Goal: Ask a question

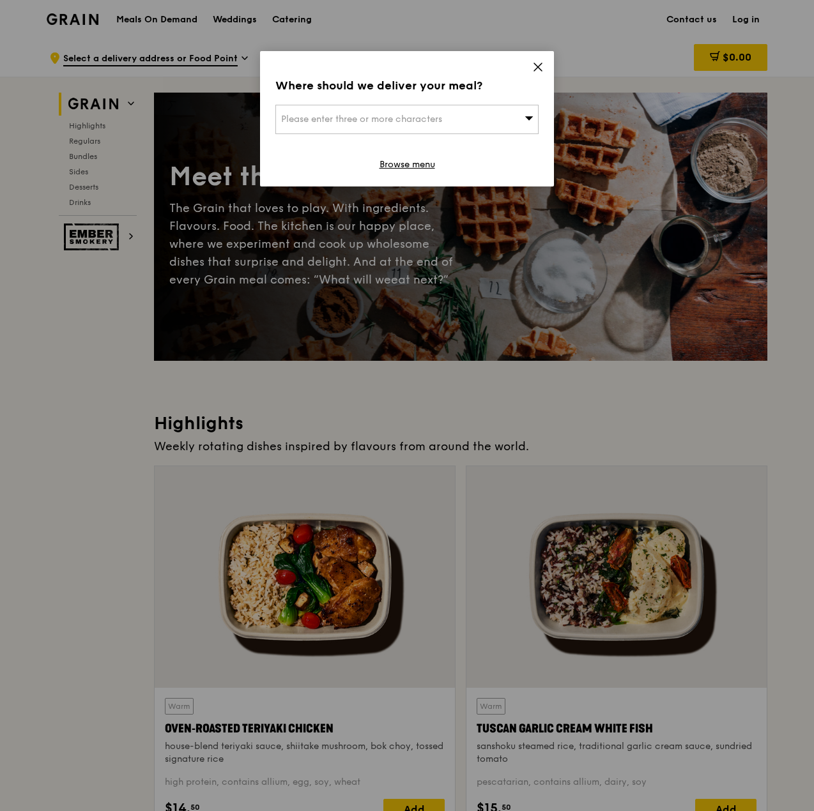
click at [534, 66] on icon at bounding box center [537, 66] width 11 height 11
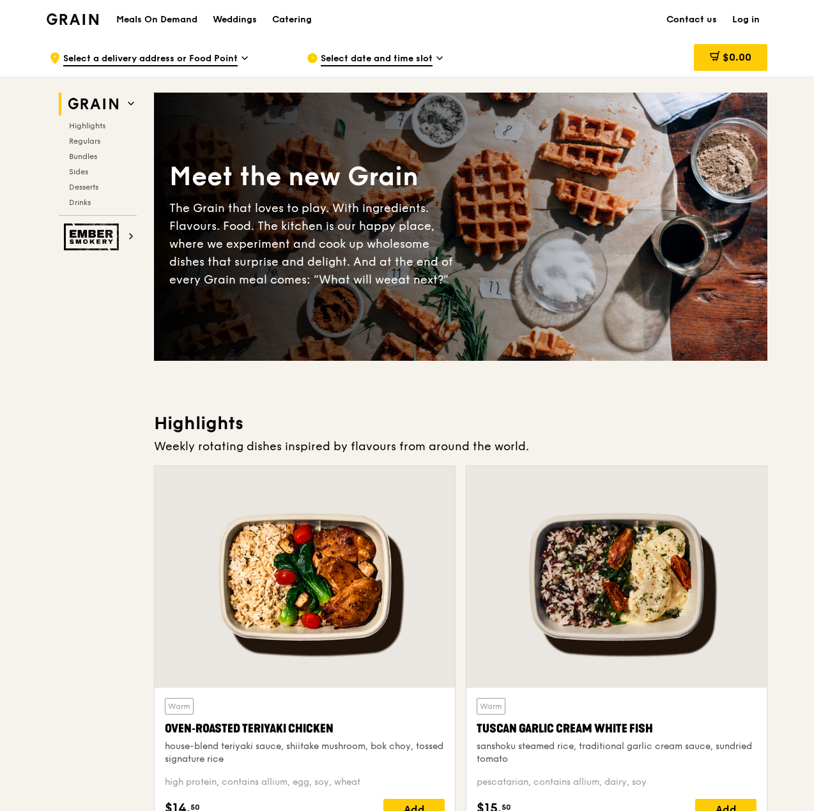
click at [696, 19] on link "Contact us" at bounding box center [692, 20] width 66 height 38
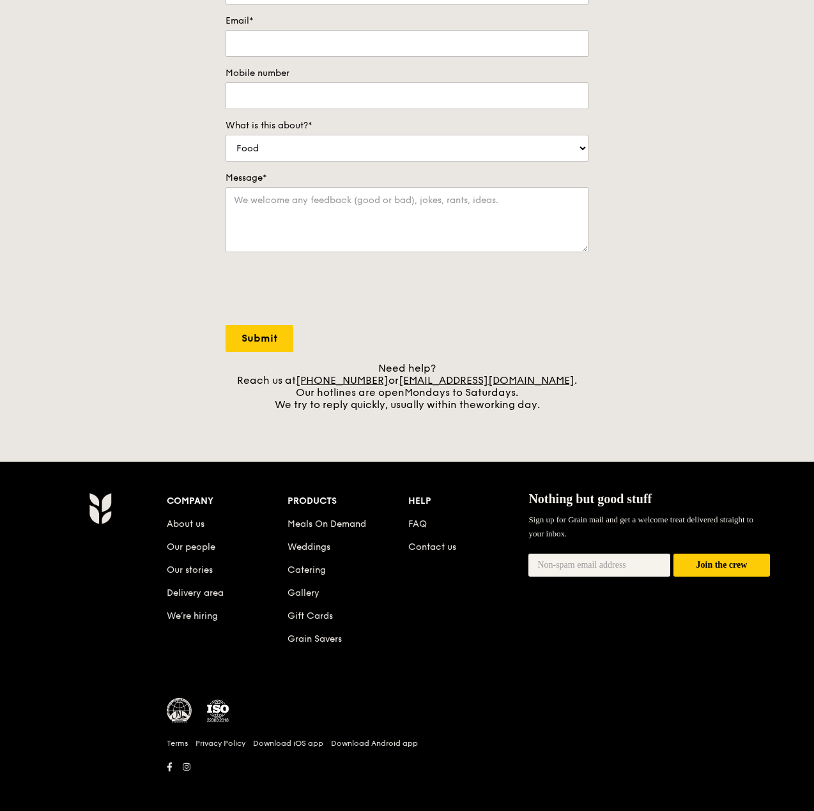
scroll to position [218, 0]
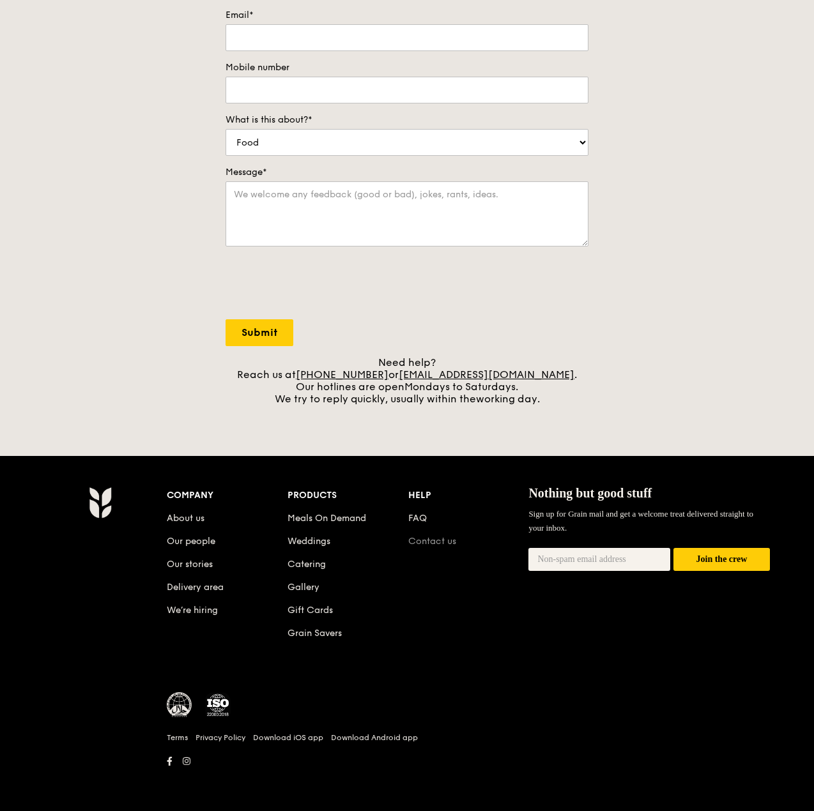
click at [452, 542] on link "Contact us" at bounding box center [432, 541] width 48 height 11
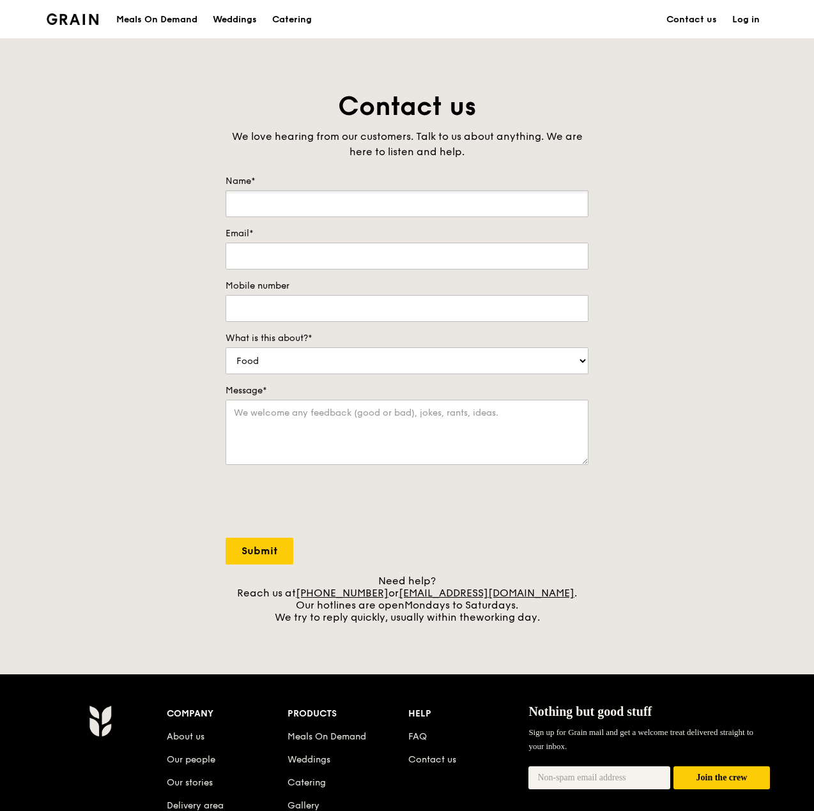
click at [343, 207] on input "Name*" at bounding box center [406, 203] width 363 height 27
type input "[PERSON_NAME] He [PERSON_NAME]"
type input "[EMAIL_ADDRESS][DOMAIN_NAME]"
type input "91994578"
click at [303, 368] on select "Food Service Billing/Payment Catering Others" at bounding box center [406, 360] width 363 height 27
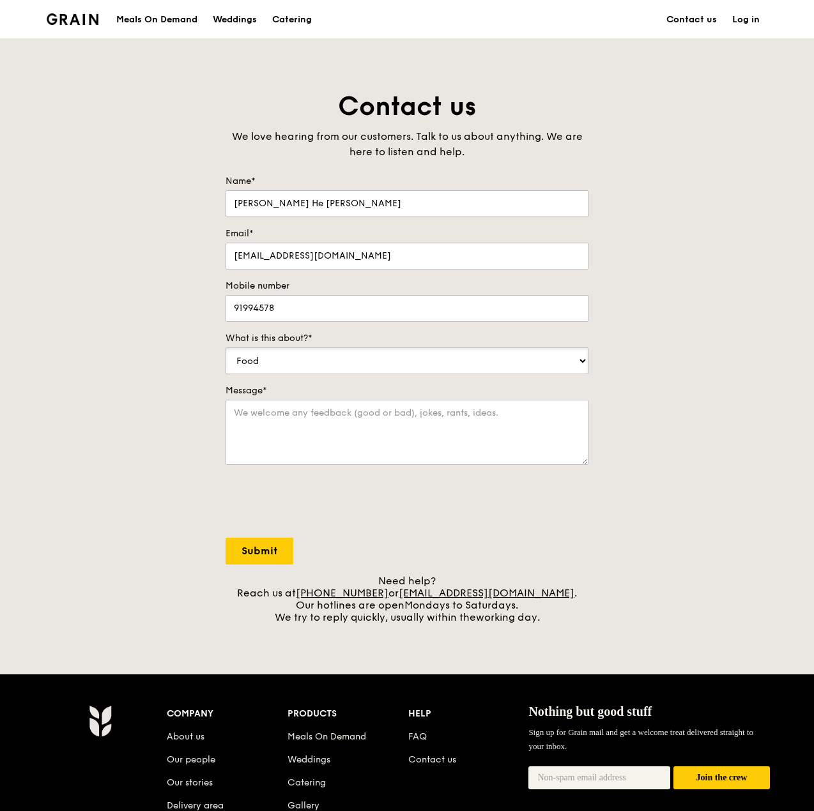
click at [225, 347] on select "Food Service Billing/Payment Catering Others" at bounding box center [406, 360] width 363 height 27
click at [307, 367] on select "Food Service Billing/Payment Catering Others" at bounding box center [406, 360] width 363 height 27
select select "Catering"
click at [225, 347] on select "Food Service Billing/Payment Catering Others" at bounding box center [406, 360] width 363 height 27
click at [293, 423] on textarea "Message*" at bounding box center [406, 432] width 363 height 65
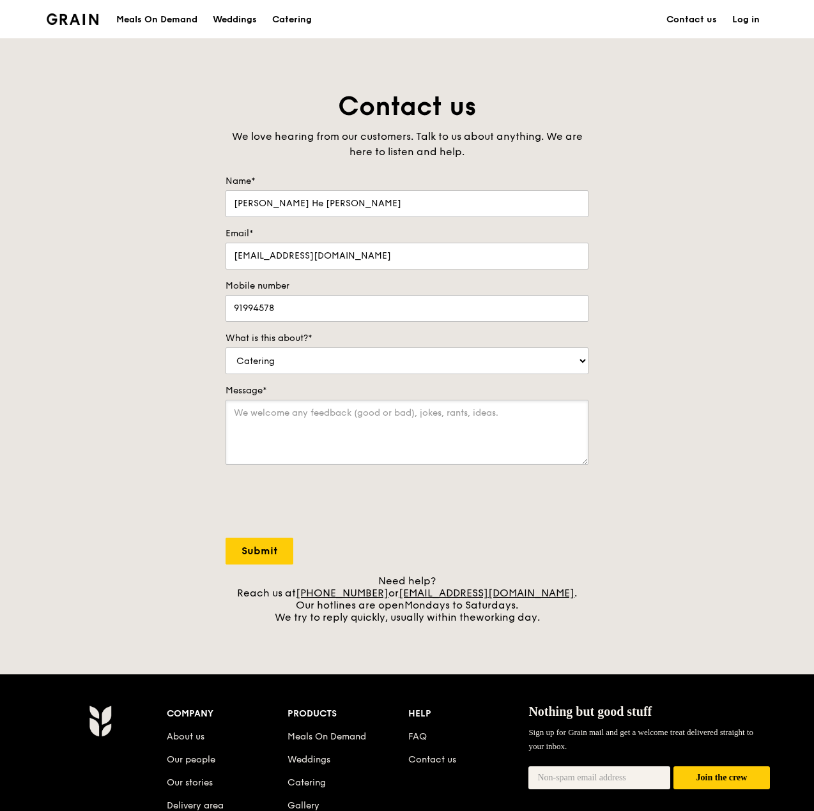
click at [498, 434] on textarea "Message*" at bounding box center [406, 432] width 363 height 65
paste textarea "referred to Grain by Hello Joi to cater food for our baby’s party. Are you able…"
click at [237, 410] on textarea "referred to Grain by Hello Joi to cater food for our baby’s party. Are you able…" at bounding box center [406, 432] width 363 height 65
click at [419, 429] on textarea "Hi there! I'm referred to Grain by Hello [PERSON_NAME] to cater food for our ba…" at bounding box center [406, 432] width 363 height 65
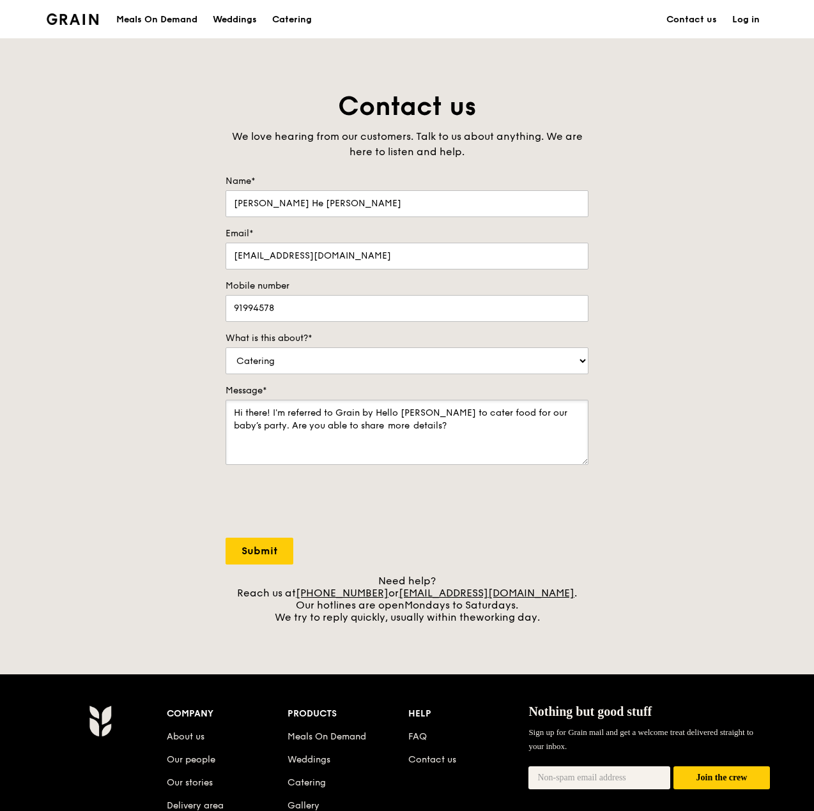
paste textarea "Our event is on [DATE], lunch and at [GEOGRAPHIC_DATA]. Will need to cater for …"
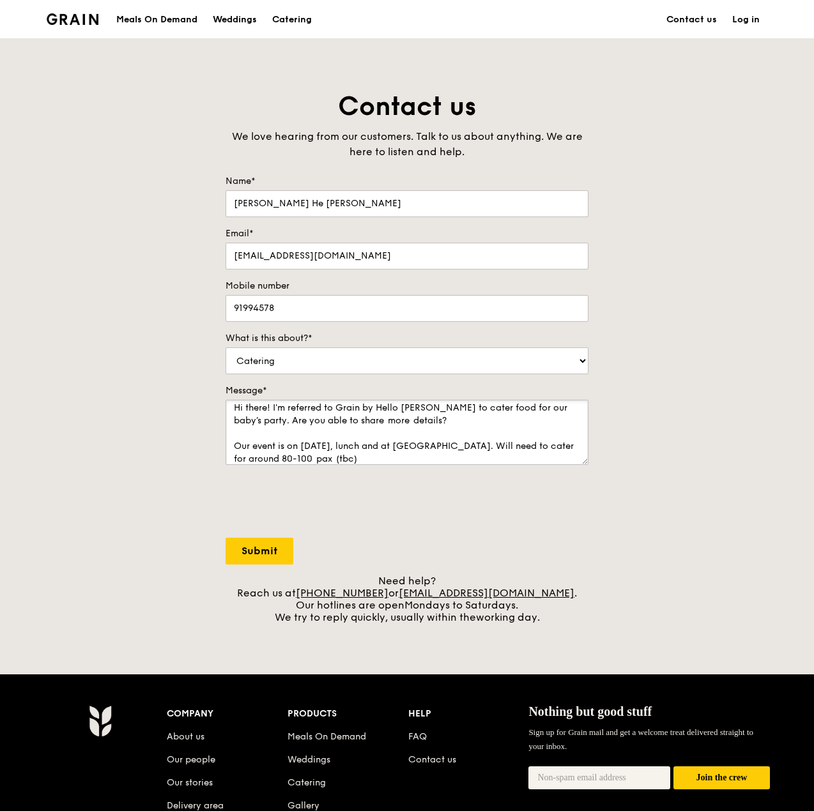
click at [560, 410] on textarea "Hi there! I'm referred to Grain by Hello [PERSON_NAME] to cater food for our ba…" at bounding box center [406, 432] width 363 height 65
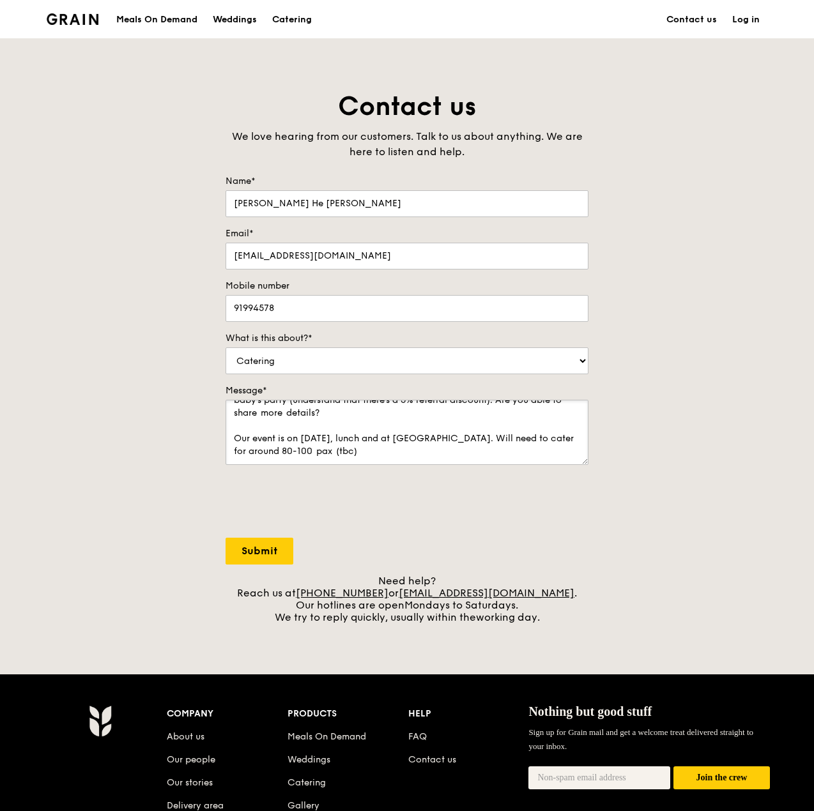
click at [330, 437] on textarea "Hi there! I'm referred to Grain by Hello [PERSON_NAME] to cater food for our ba…" at bounding box center [406, 432] width 363 height 65
click at [362, 436] on textarea "Hi there! I'm referred to Grain by Hello [PERSON_NAME] to cater food for our ba…" at bounding box center [406, 432] width 363 height 65
click at [267, 438] on textarea "Hi there! I'm referred to Grain by Hello [PERSON_NAME] to cater food for our ba…" at bounding box center [406, 432] width 363 height 65
click at [412, 438] on textarea "Hi there! I'm referred to Grain by Hello [PERSON_NAME] to cater food for our ba…" at bounding box center [406, 432] width 363 height 65
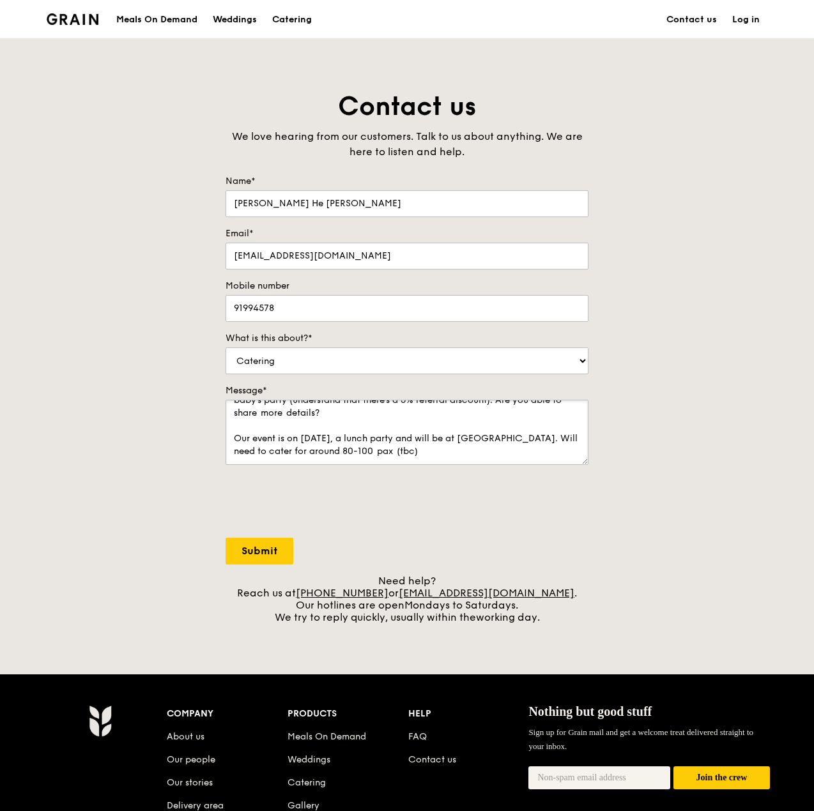
click at [528, 436] on textarea "Hi there! I'm referred to Grain by Hello [PERSON_NAME] to cater food for our ba…" at bounding box center [406, 432] width 363 height 65
click at [342, 412] on textarea "Hi there! I'm referred to Grain by Hello [PERSON_NAME] to cater food for our ba…" at bounding box center [406, 432] width 363 height 65
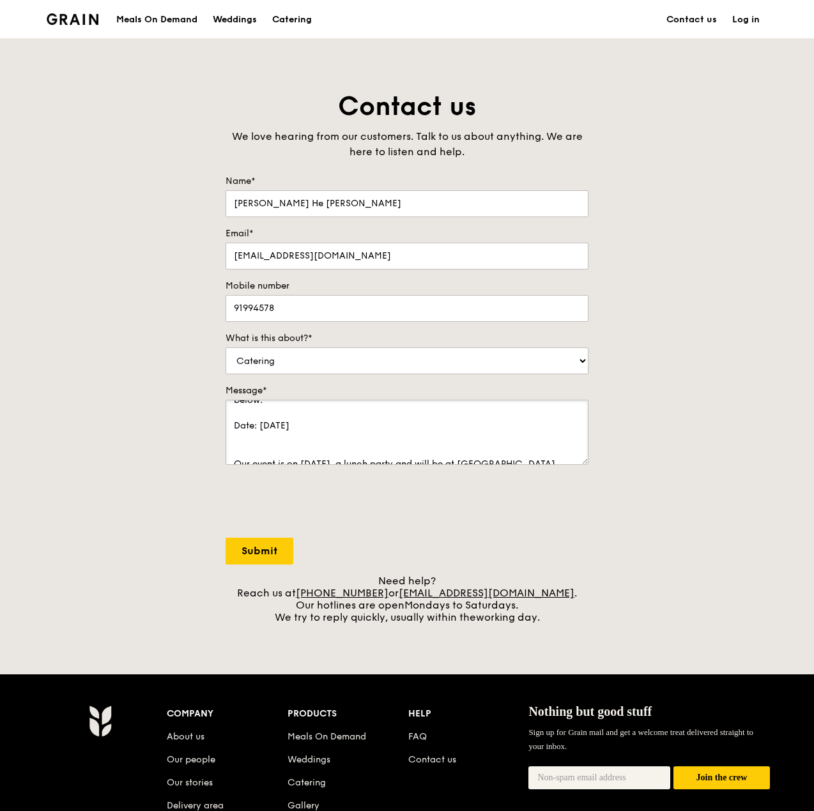
scroll to position [64, 0]
click at [399, 428] on textarea "Hi there! I'm referred to Grain by Hello [PERSON_NAME] to cater food for our ba…" at bounding box center [406, 432] width 363 height 65
click at [267, 423] on textarea "Hi there! I'm referred to Grain by Hello [PERSON_NAME] to cater food for our ba…" at bounding box center [406, 432] width 363 height 65
click at [265, 430] on textarea "Hi there! I'm referred to Grain by Hello [PERSON_NAME] to cater food for our ba…" at bounding box center [406, 432] width 363 height 65
click at [365, 420] on textarea "Hi there! I'm referred to Grain by Hello [PERSON_NAME] to cater food for our ba…" at bounding box center [406, 432] width 363 height 65
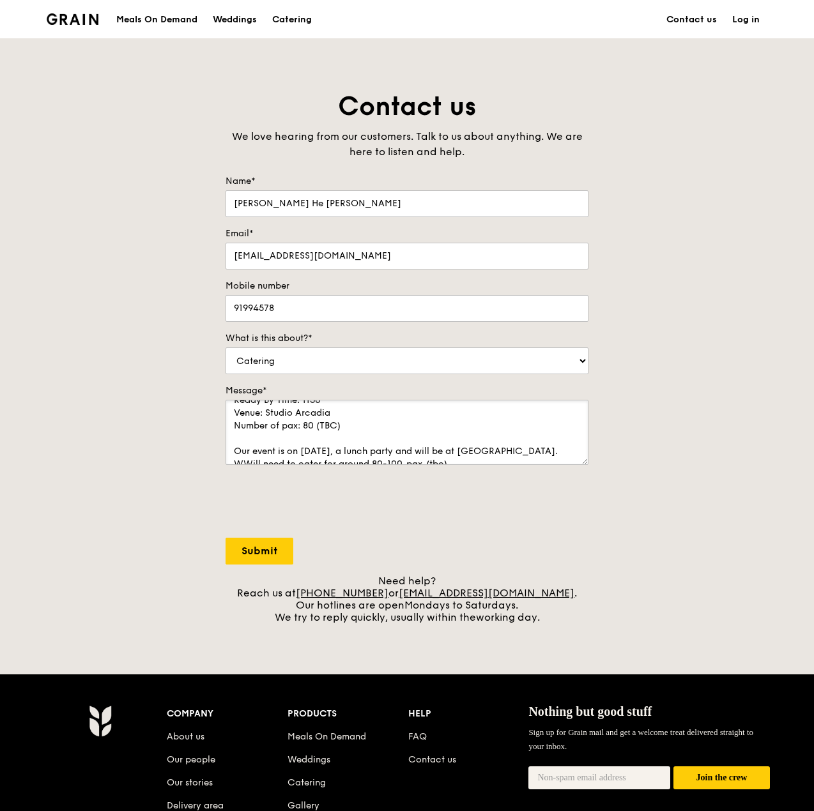
scroll to position [102, 0]
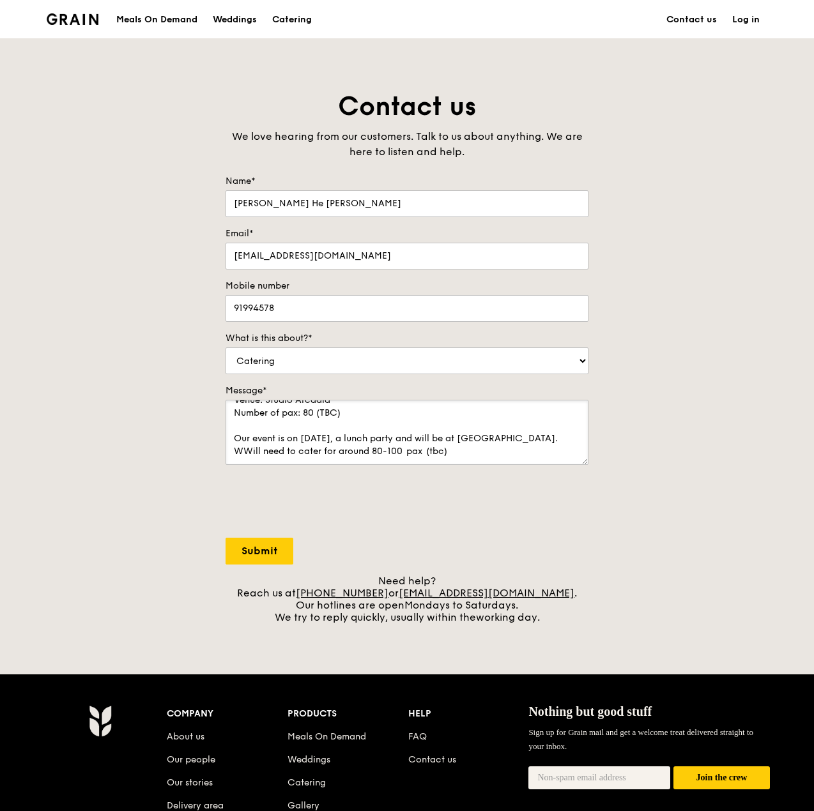
drag, startPoint x: 442, startPoint y: 453, endPoint x: 249, endPoint y: 427, distance: 194.7
click at [249, 427] on textarea "Hi there! I'm referred to Grain by Hello [PERSON_NAME] to cater food for our ba…" at bounding box center [406, 432] width 363 height 65
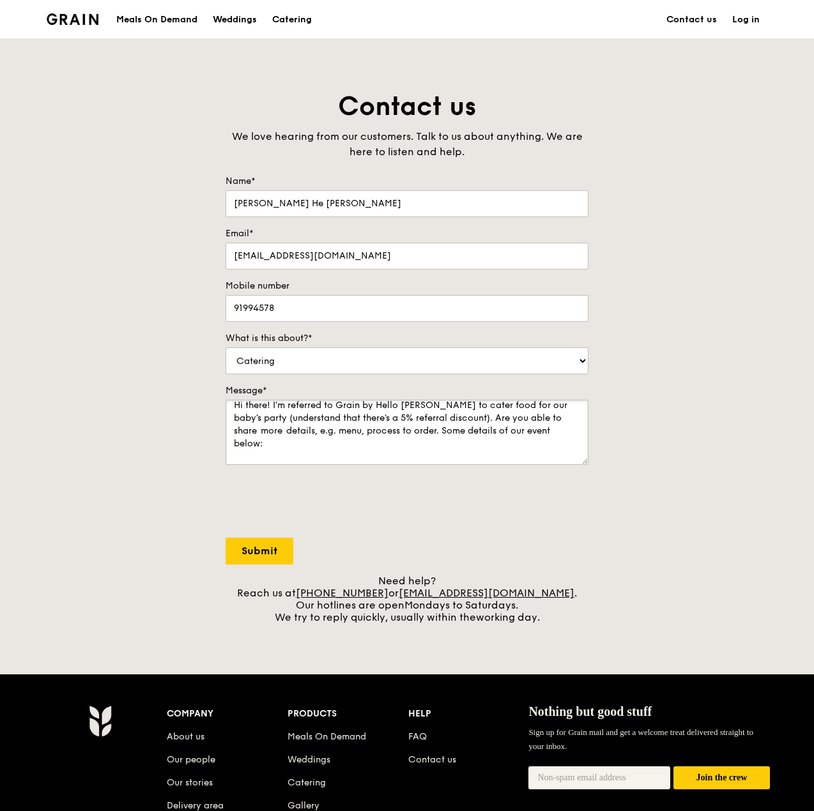
scroll to position [0, 0]
type textarea "Hi there! I'm referred to Grain by Hello [PERSON_NAME] to cater food for our ba…"
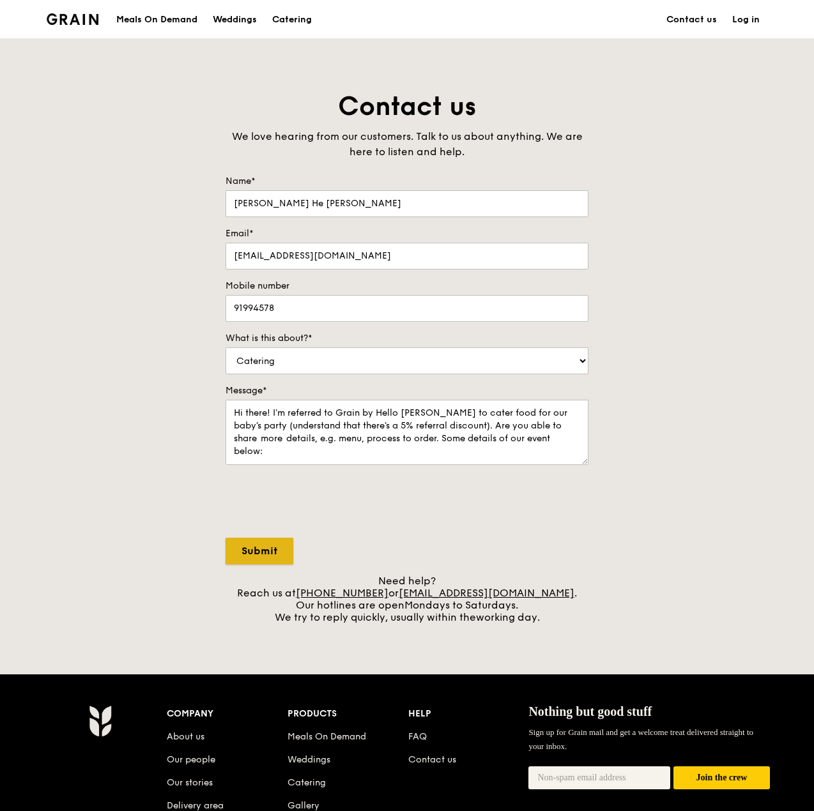
click at [255, 541] on input "Submit" at bounding box center [259, 551] width 68 height 27
select select "Food"
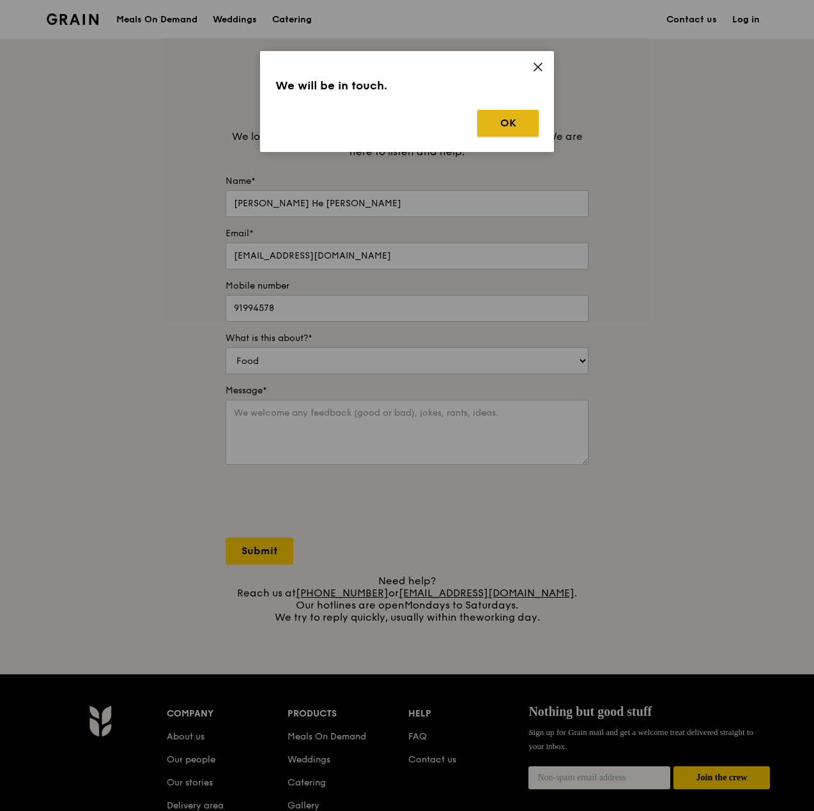
click at [517, 115] on button "OK" at bounding box center [507, 123] width 61 height 27
